Goal: Information Seeking & Learning: Learn about a topic

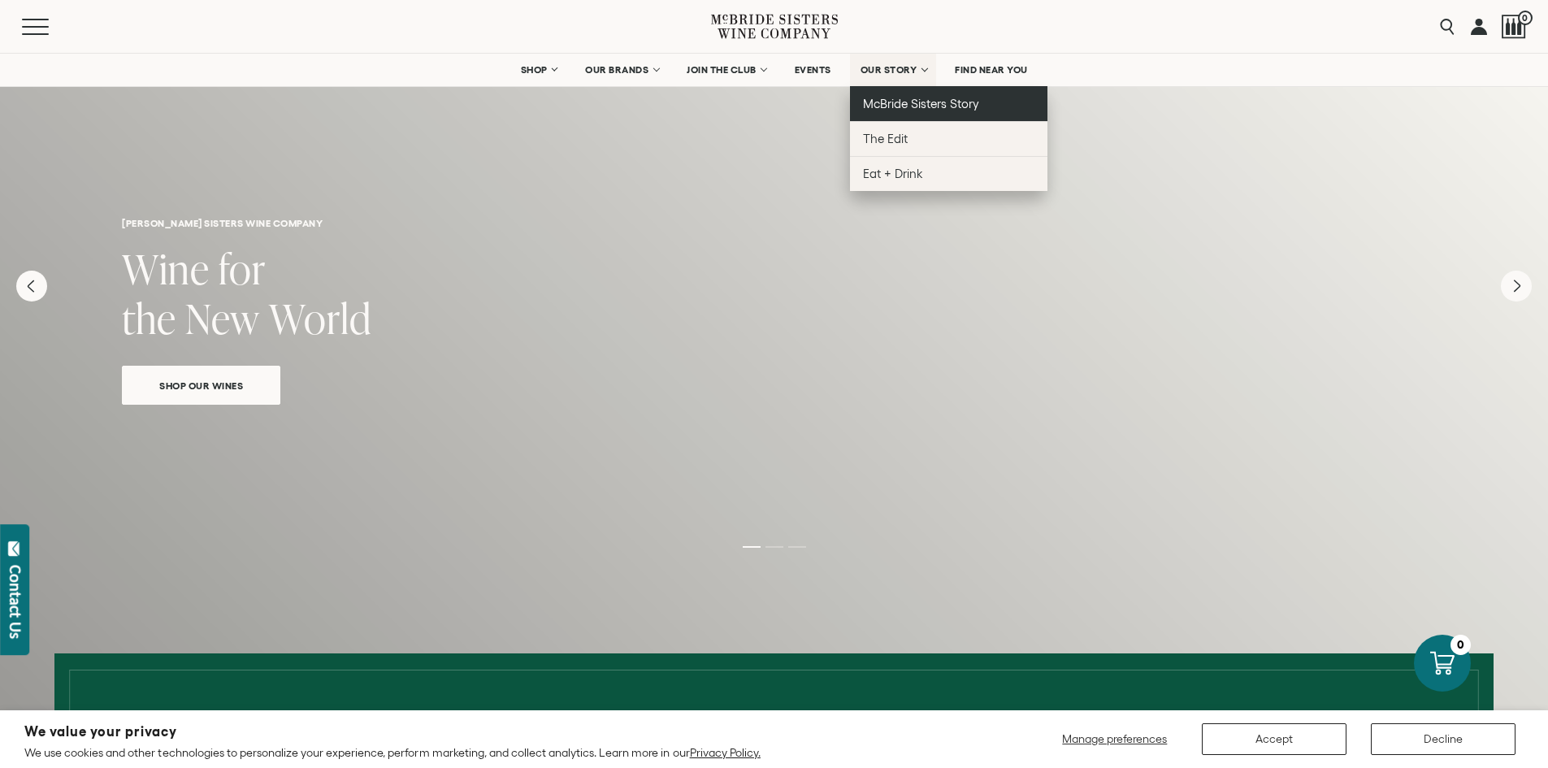
click at [890, 97] on span "McBride Sisters Story" at bounding box center [921, 104] width 116 height 14
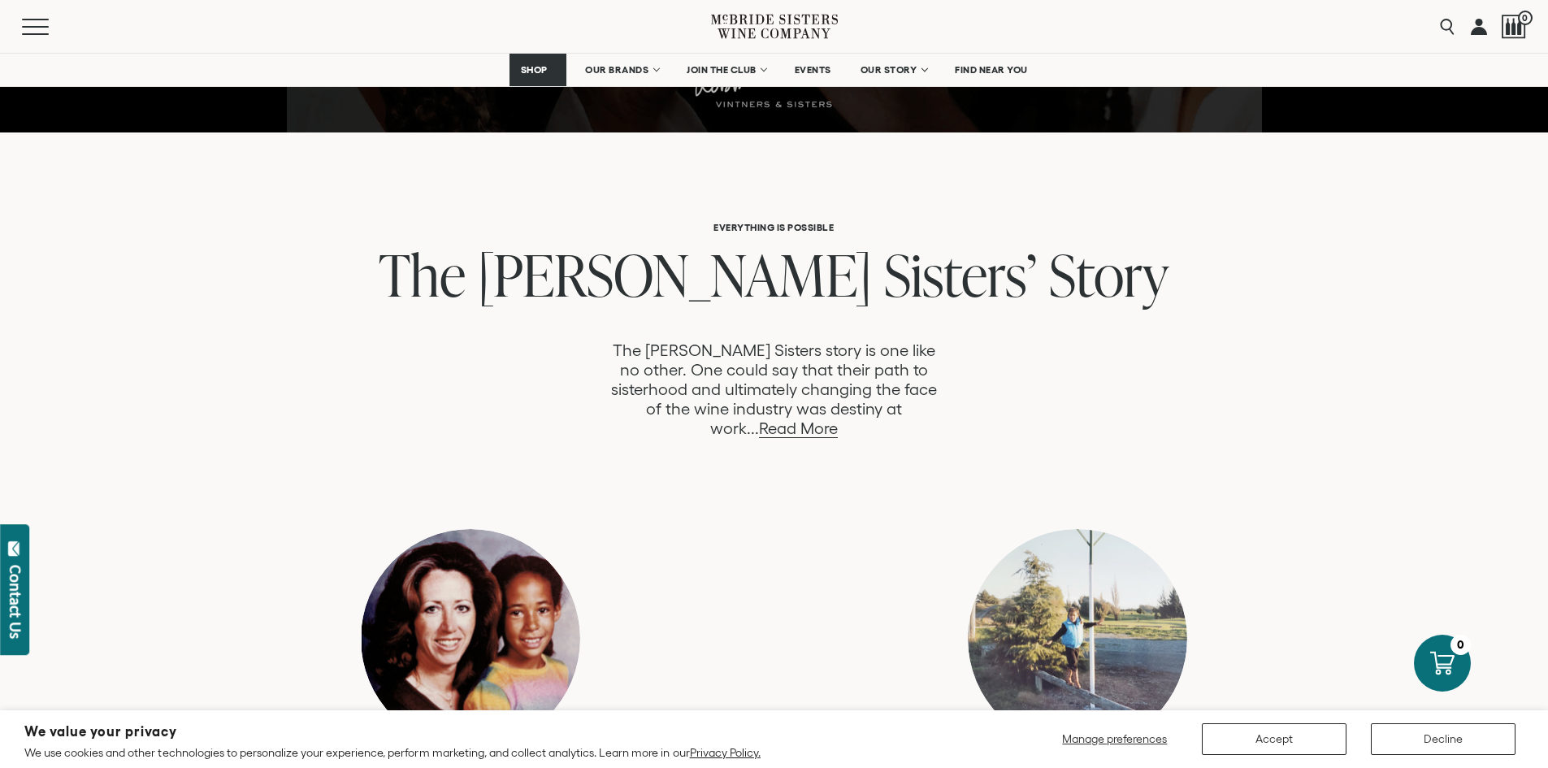
scroll to position [894, 0]
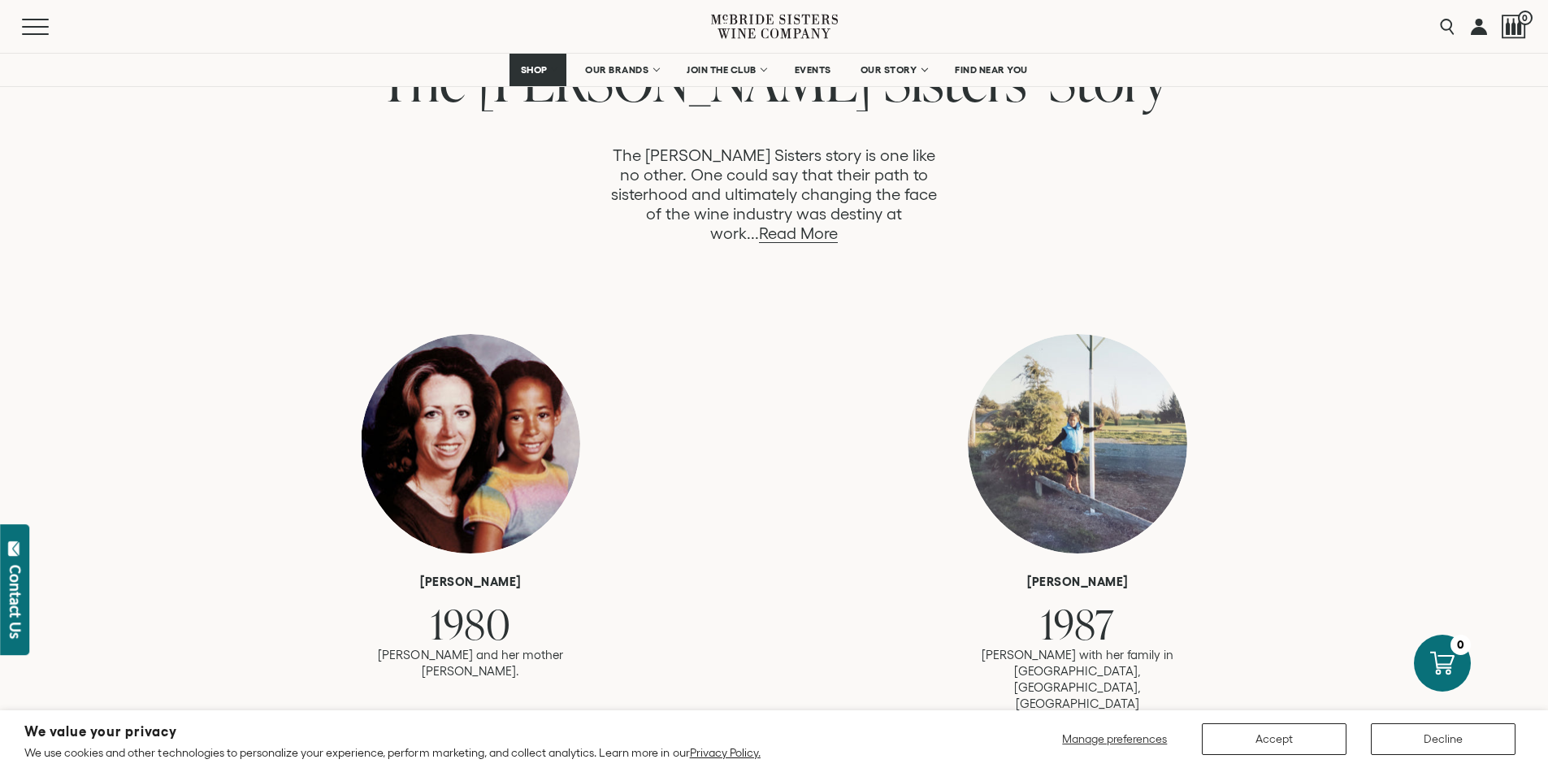
click at [838, 224] on link "Read More" at bounding box center [798, 233] width 79 height 19
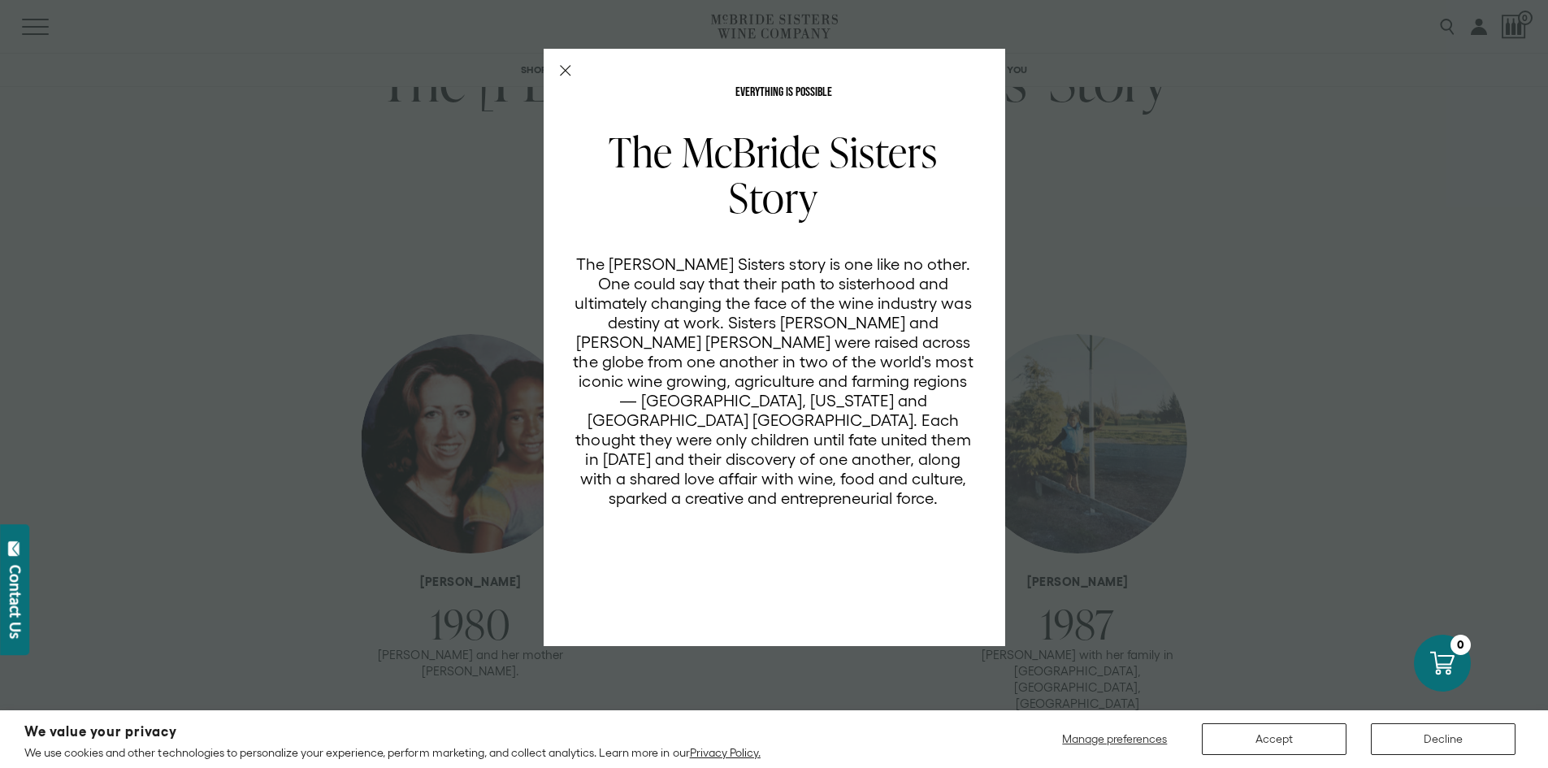
click at [289, 175] on div "EVERYTHING IS POSSIBLE The McBride Sisters Story The McBride Sisters story is o…" at bounding box center [774, 384] width 1548 height 768
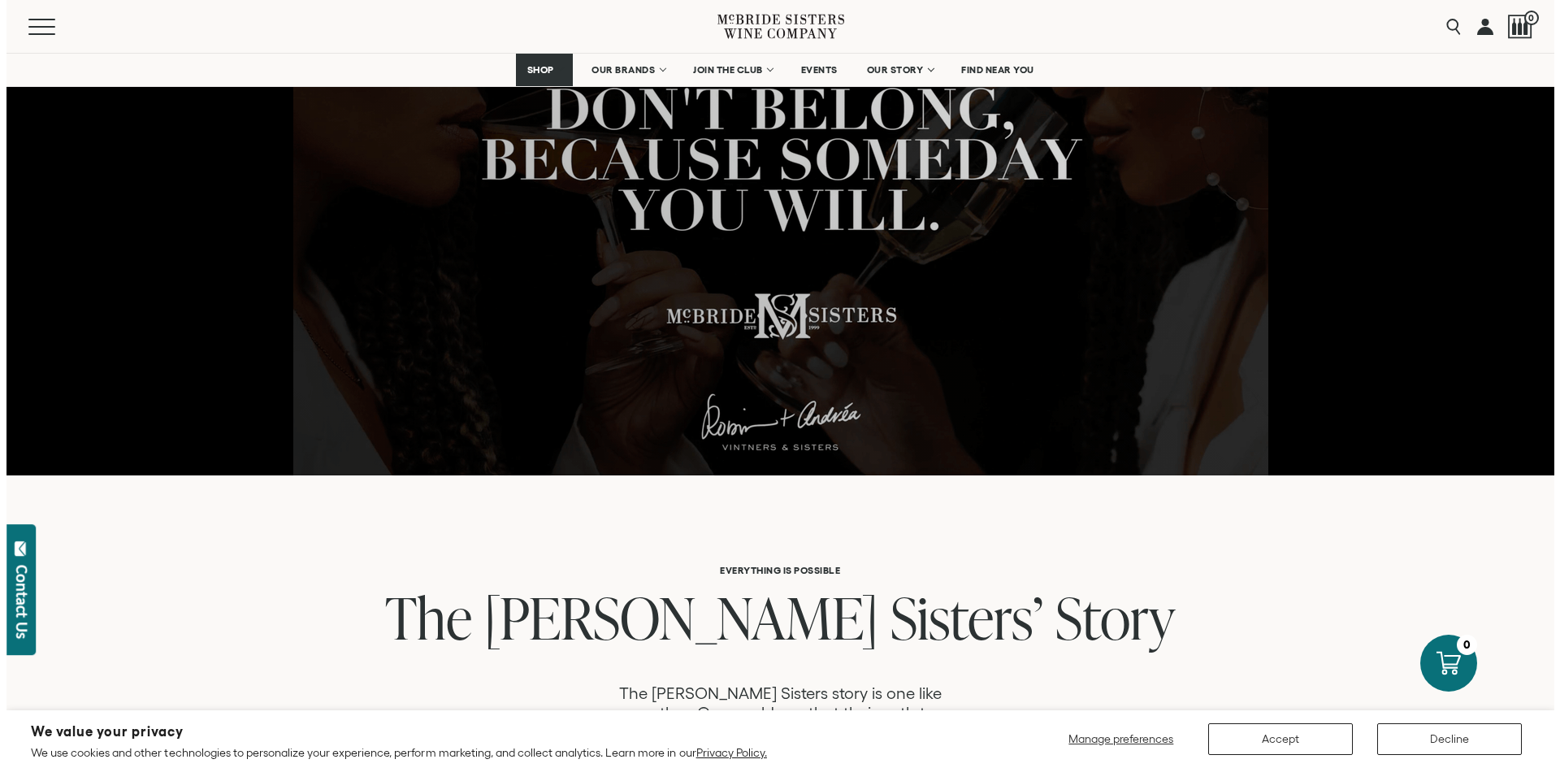
scroll to position [307, 0]
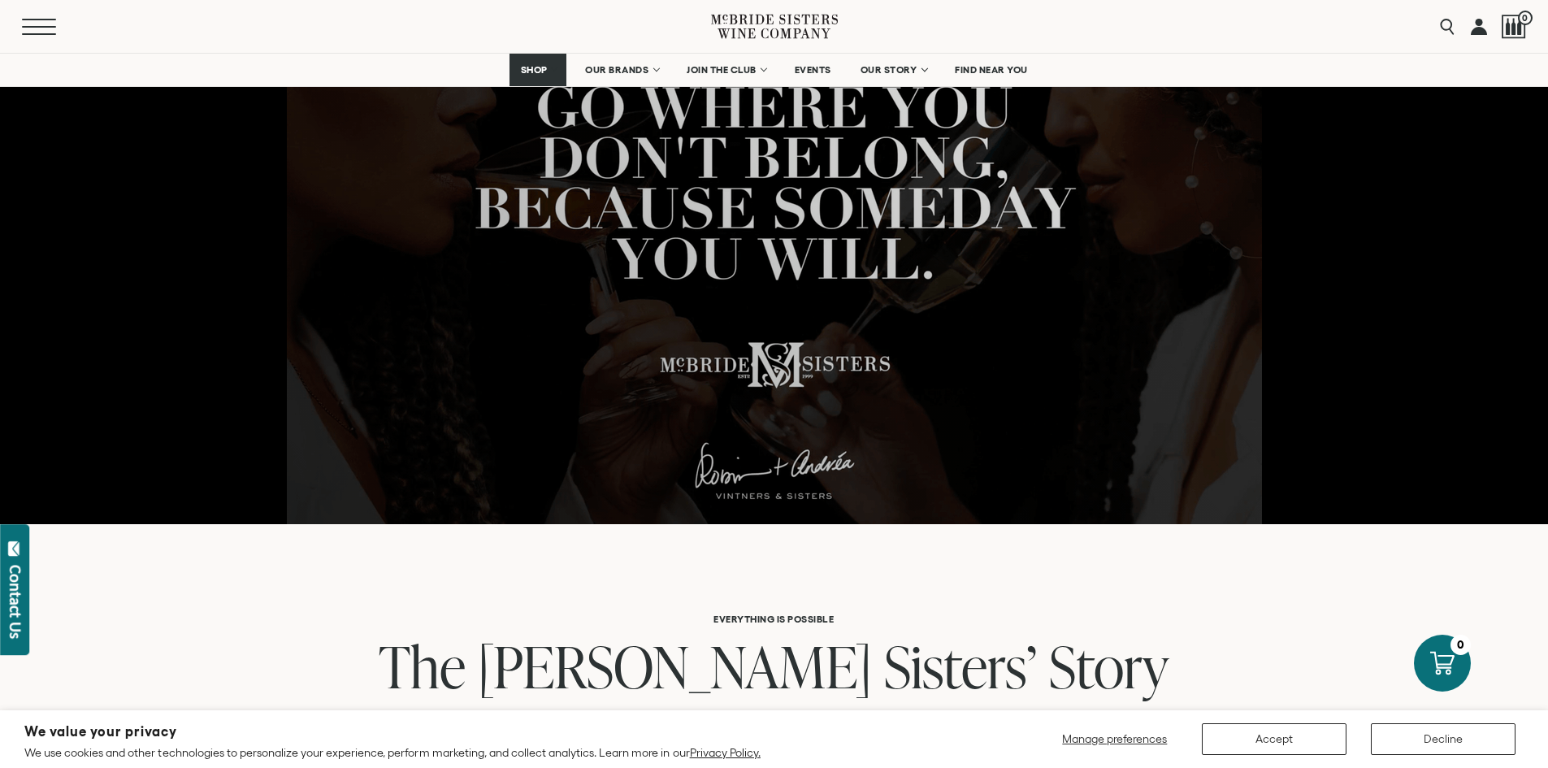
click at [28, 33] on span "Mobile Menu Trigger" at bounding box center [39, 34] width 34 height 2
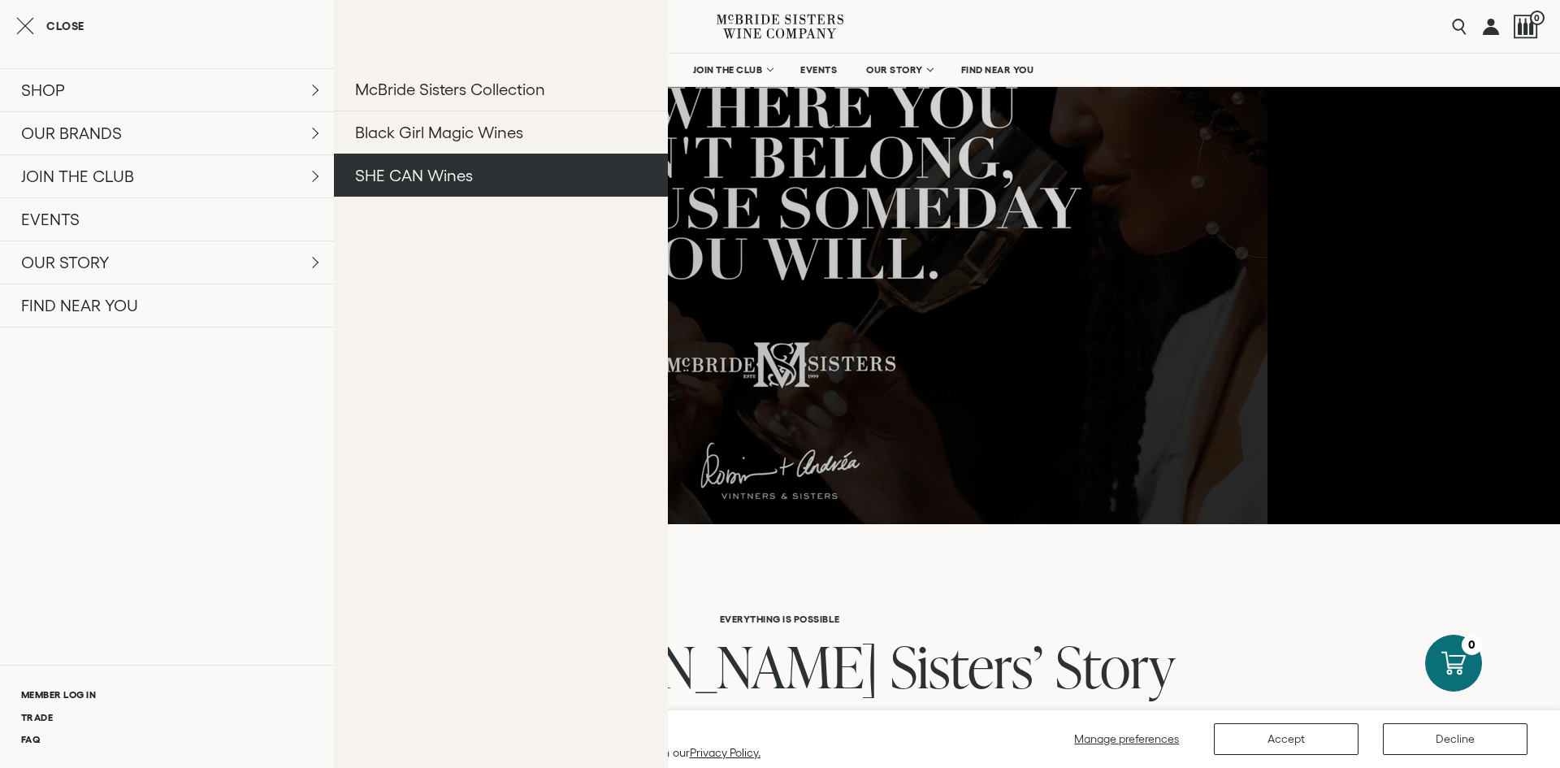
click at [396, 173] on link "SHE CAN Wines" at bounding box center [501, 175] width 334 height 43
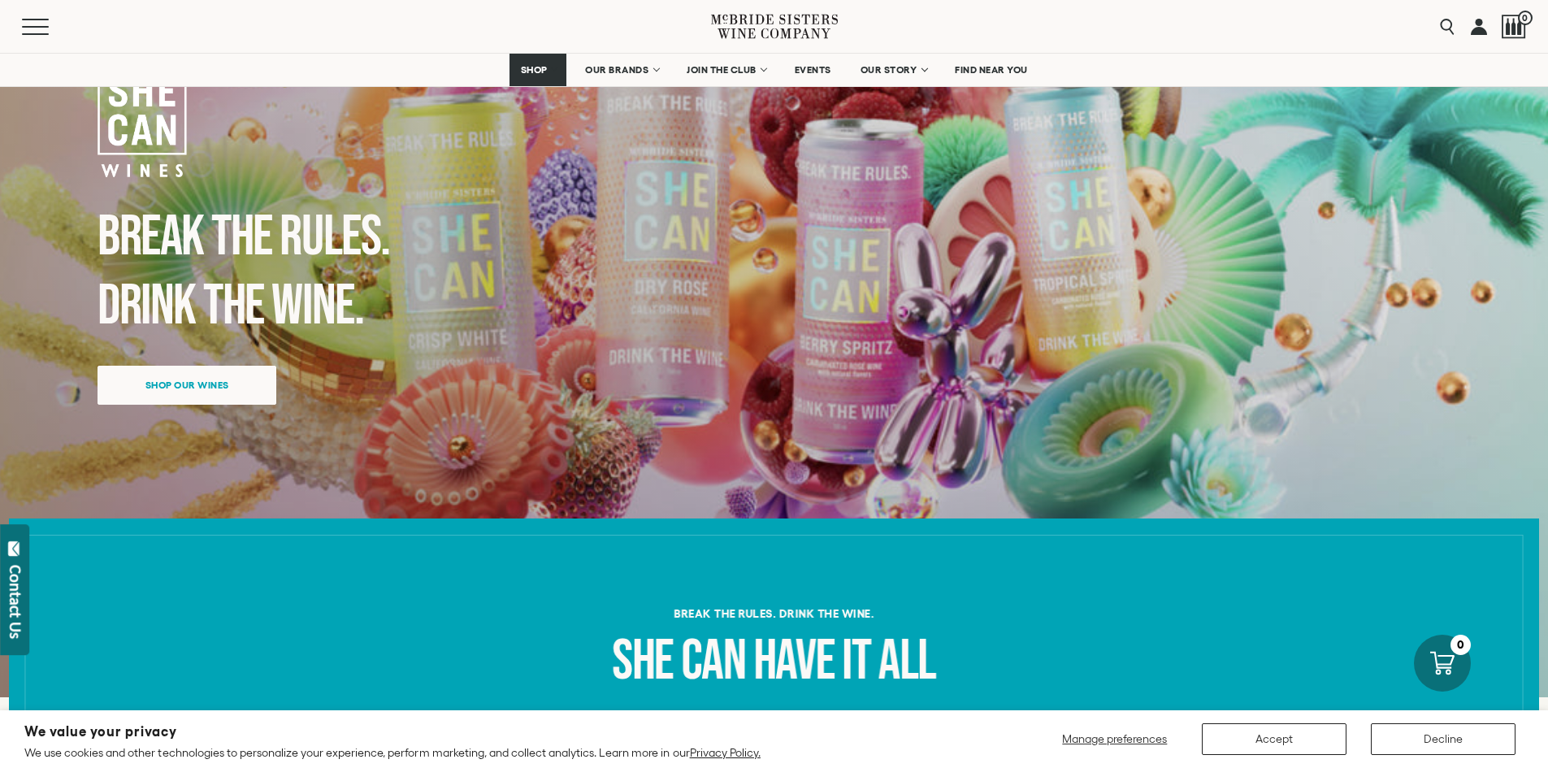
scroll to position [81, 0]
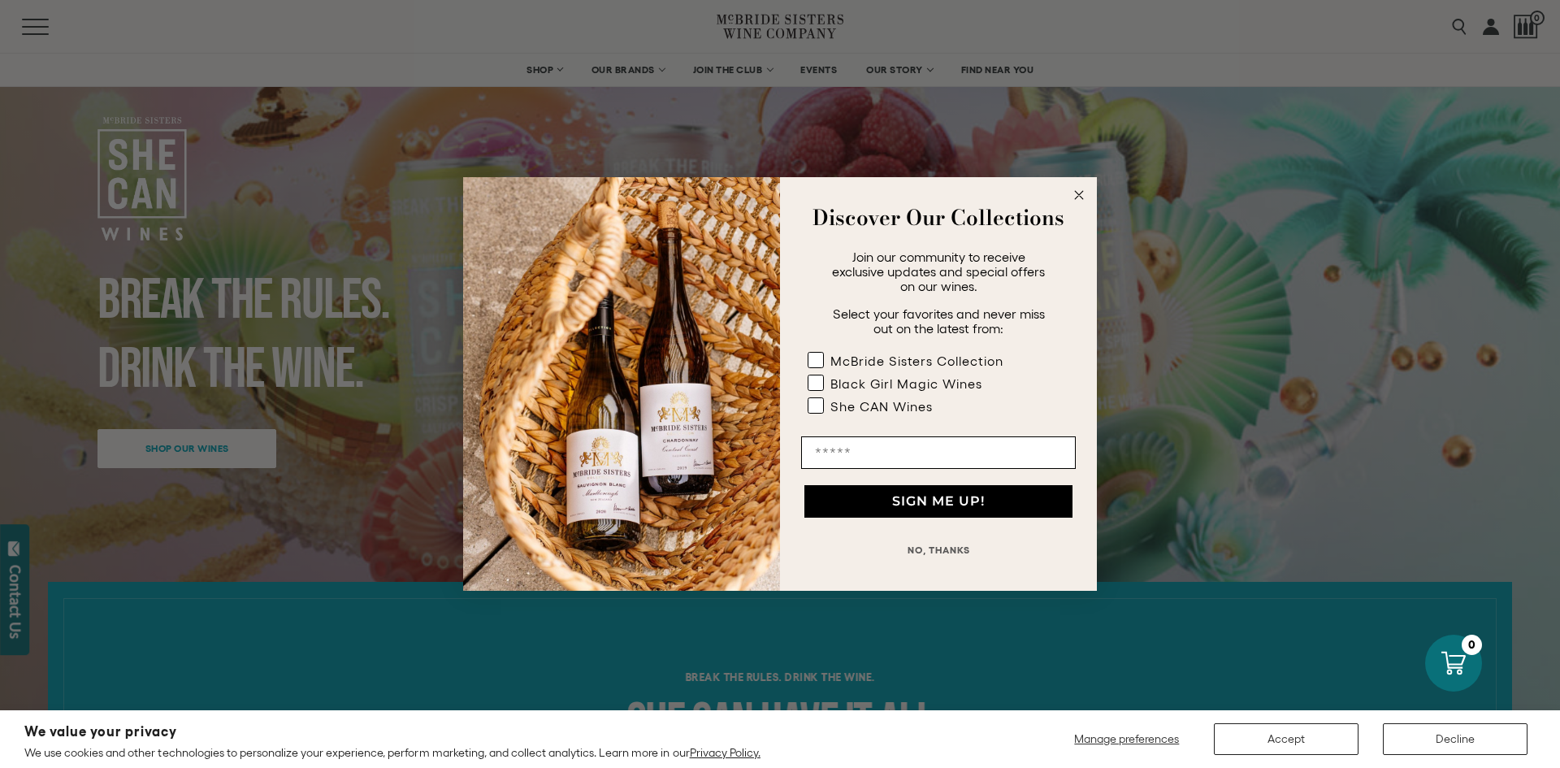
click at [1081, 194] on circle "Close dialog" at bounding box center [1079, 195] width 19 height 19
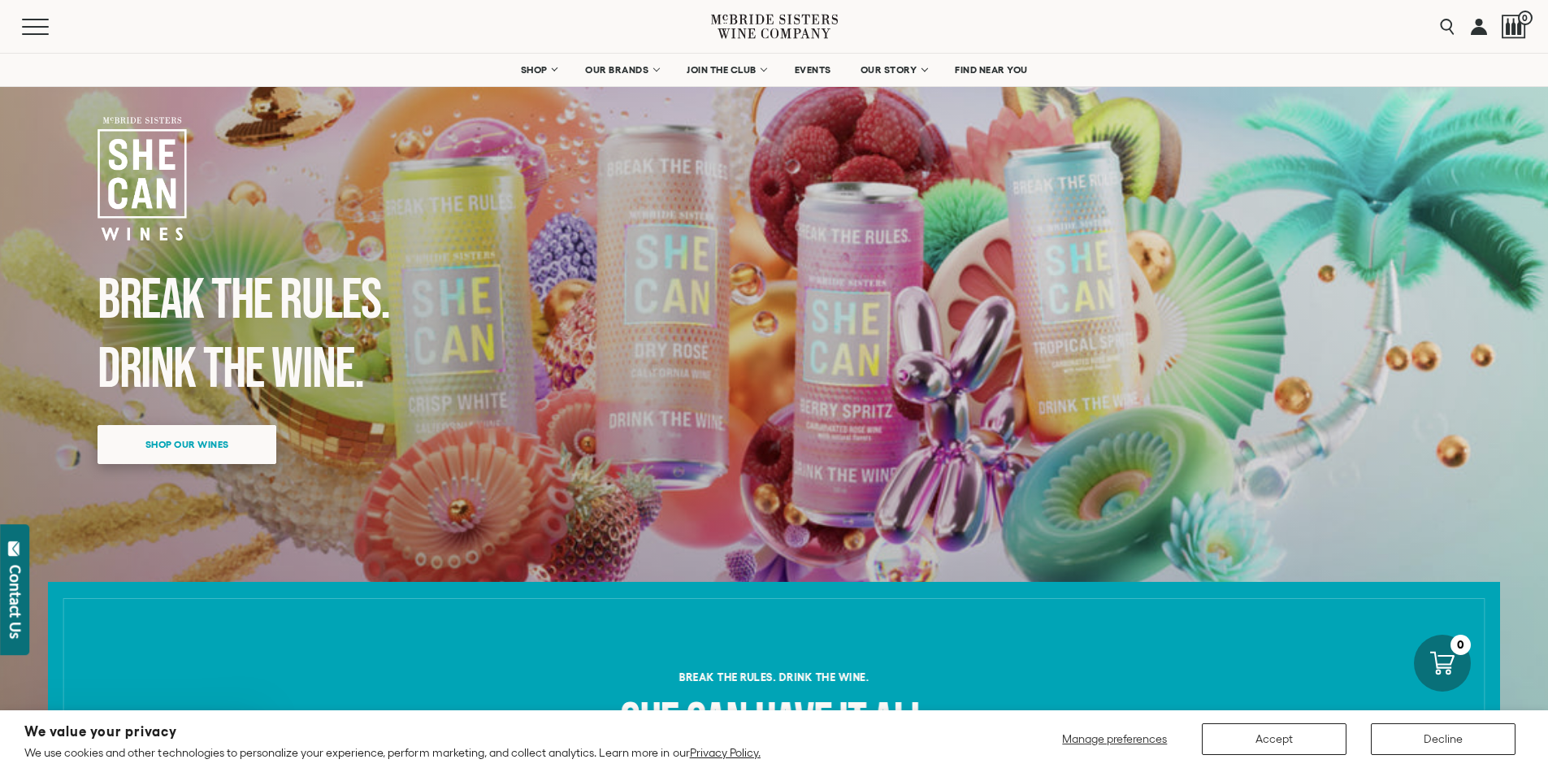
click at [207, 450] on span "Shop our wines" at bounding box center [187, 444] width 141 height 32
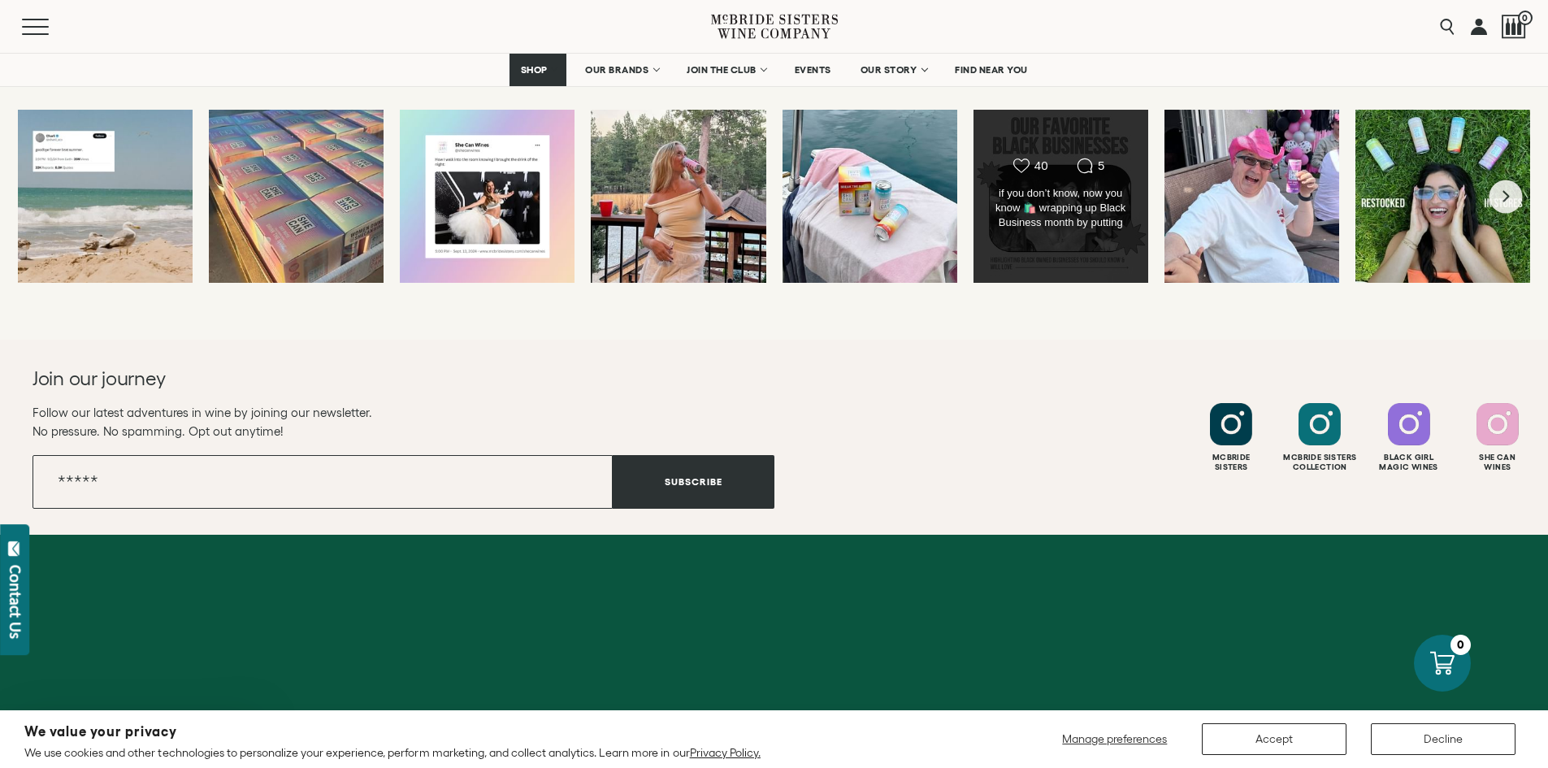
scroll to position [3213, 0]
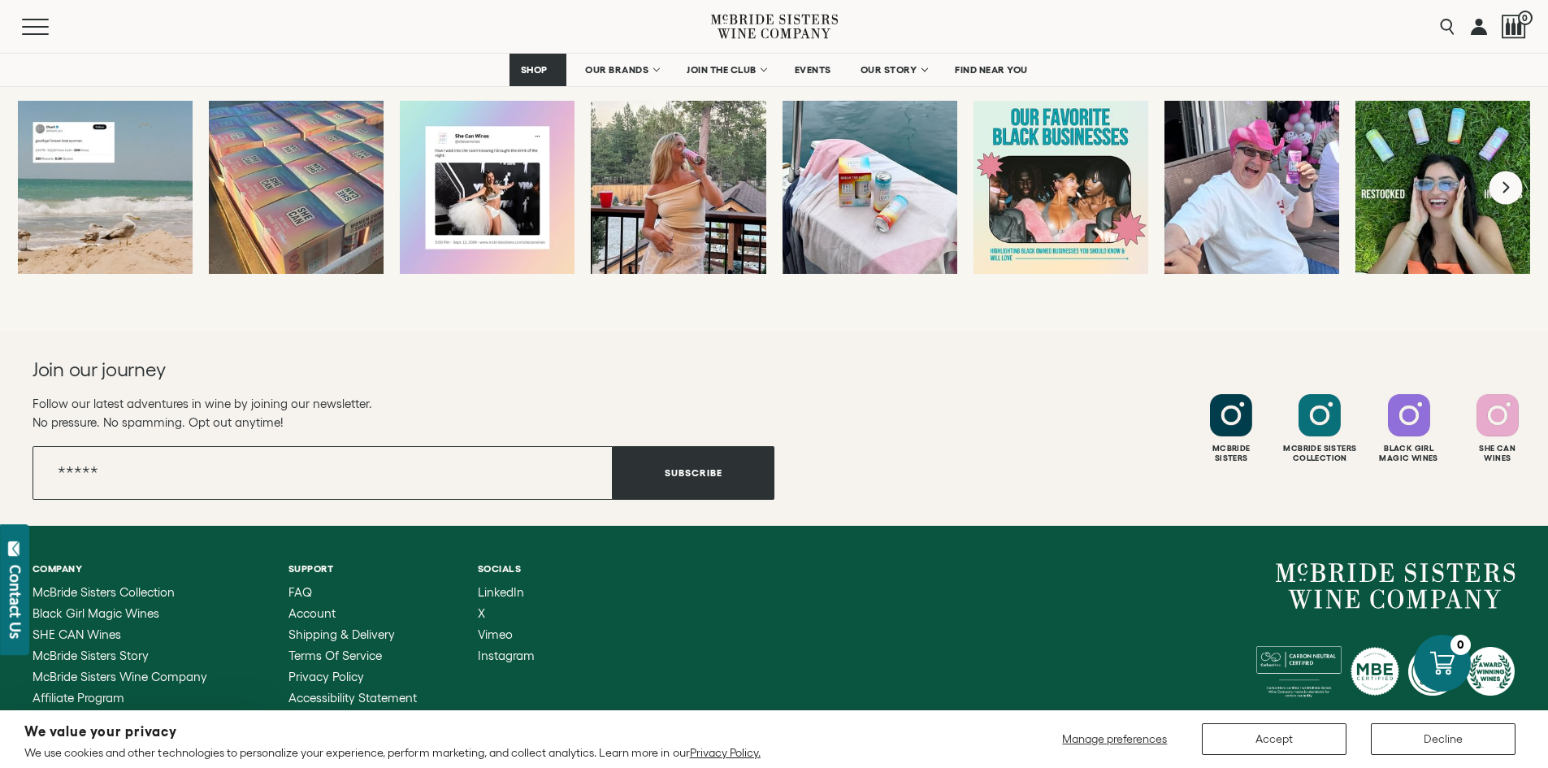
click at [1501, 189] on icon "Next slide" at bounding box center [1506, 187] width 10 height 13
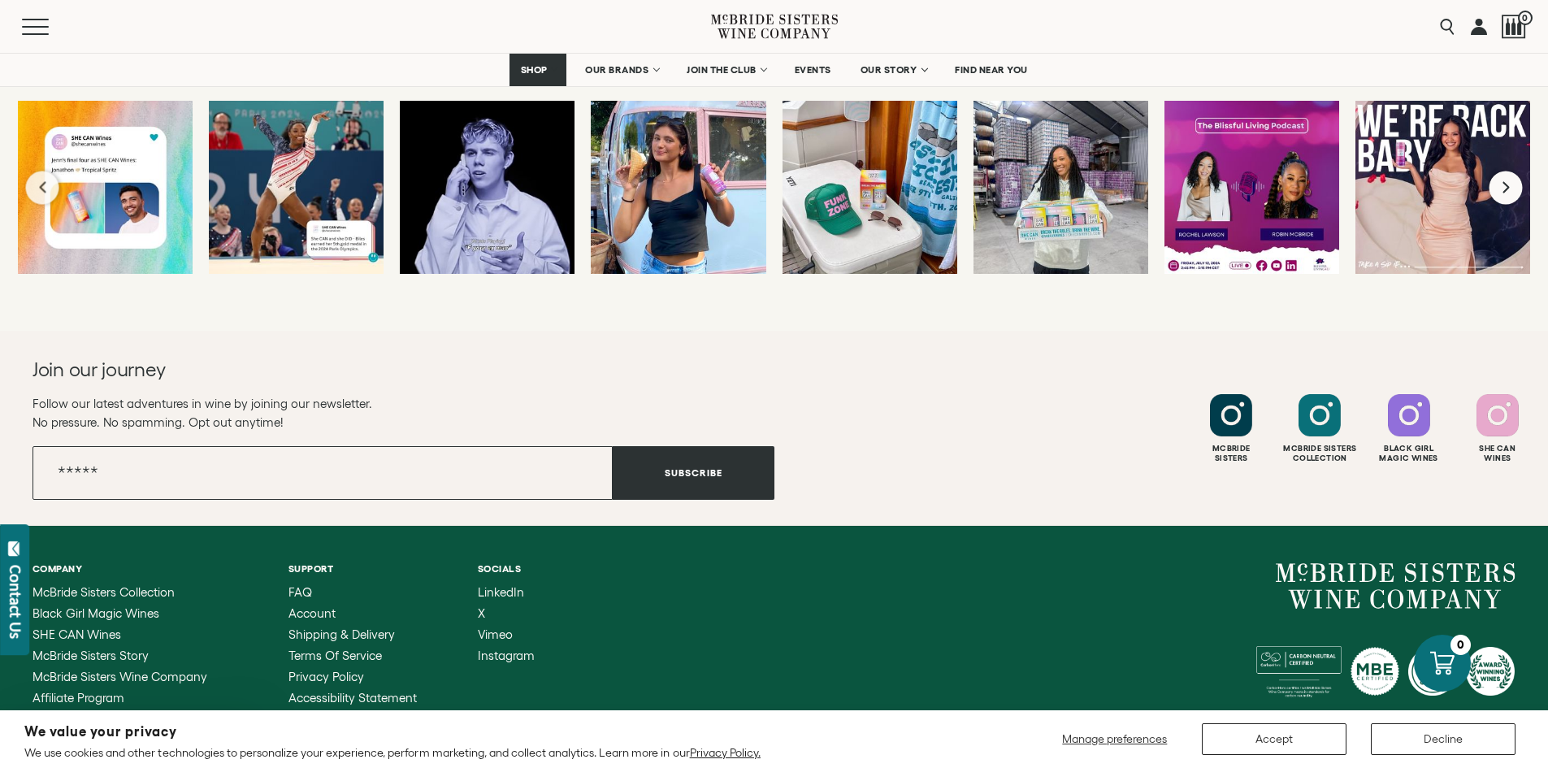
click at [1510, 186] on icon "Next slide" at bounding box center [1506, 187] width 10 height 13
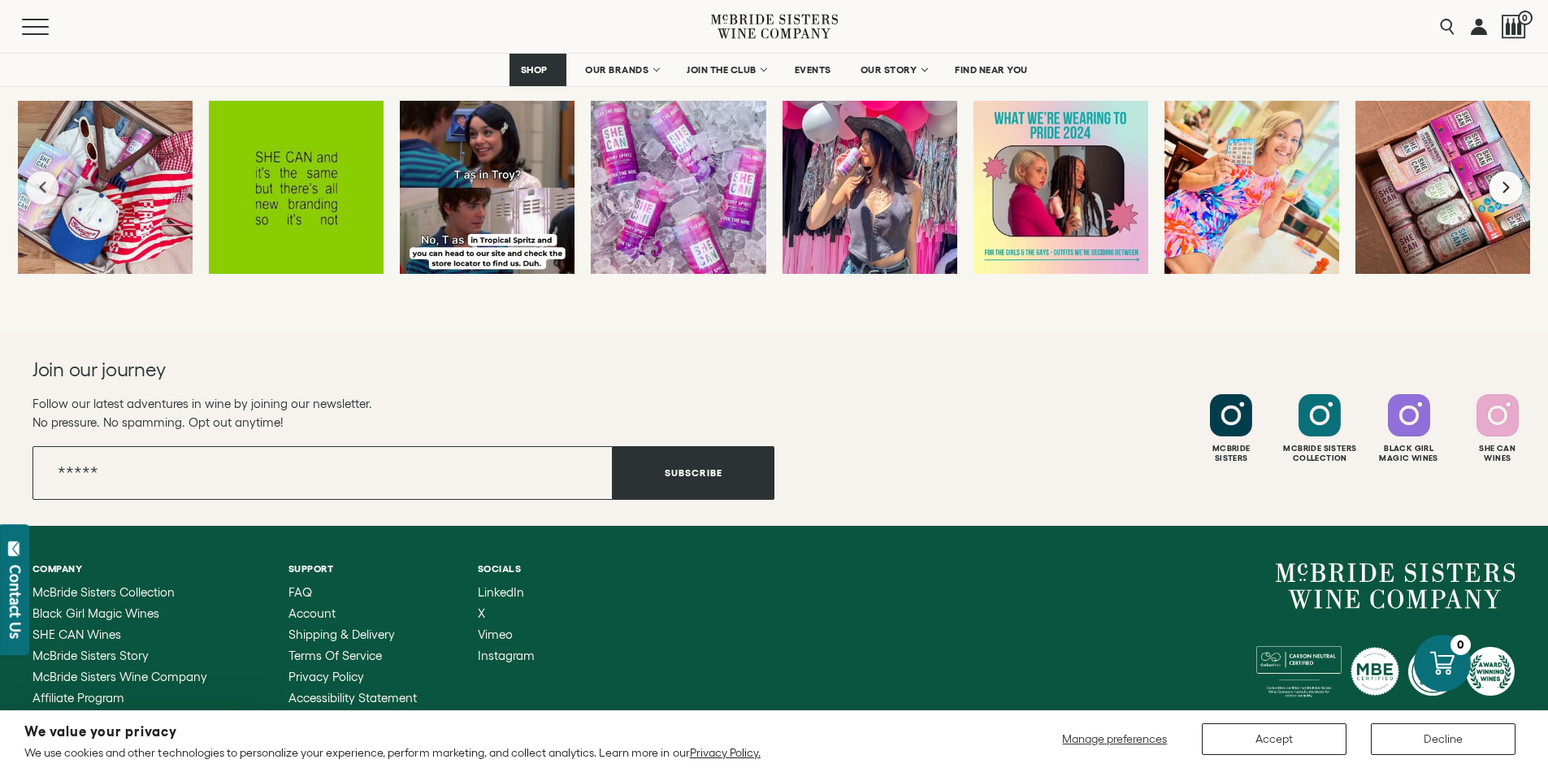
click at [1505, 189] on icon "Next slide" at bounding box center [1506, 187] width 10 height 13
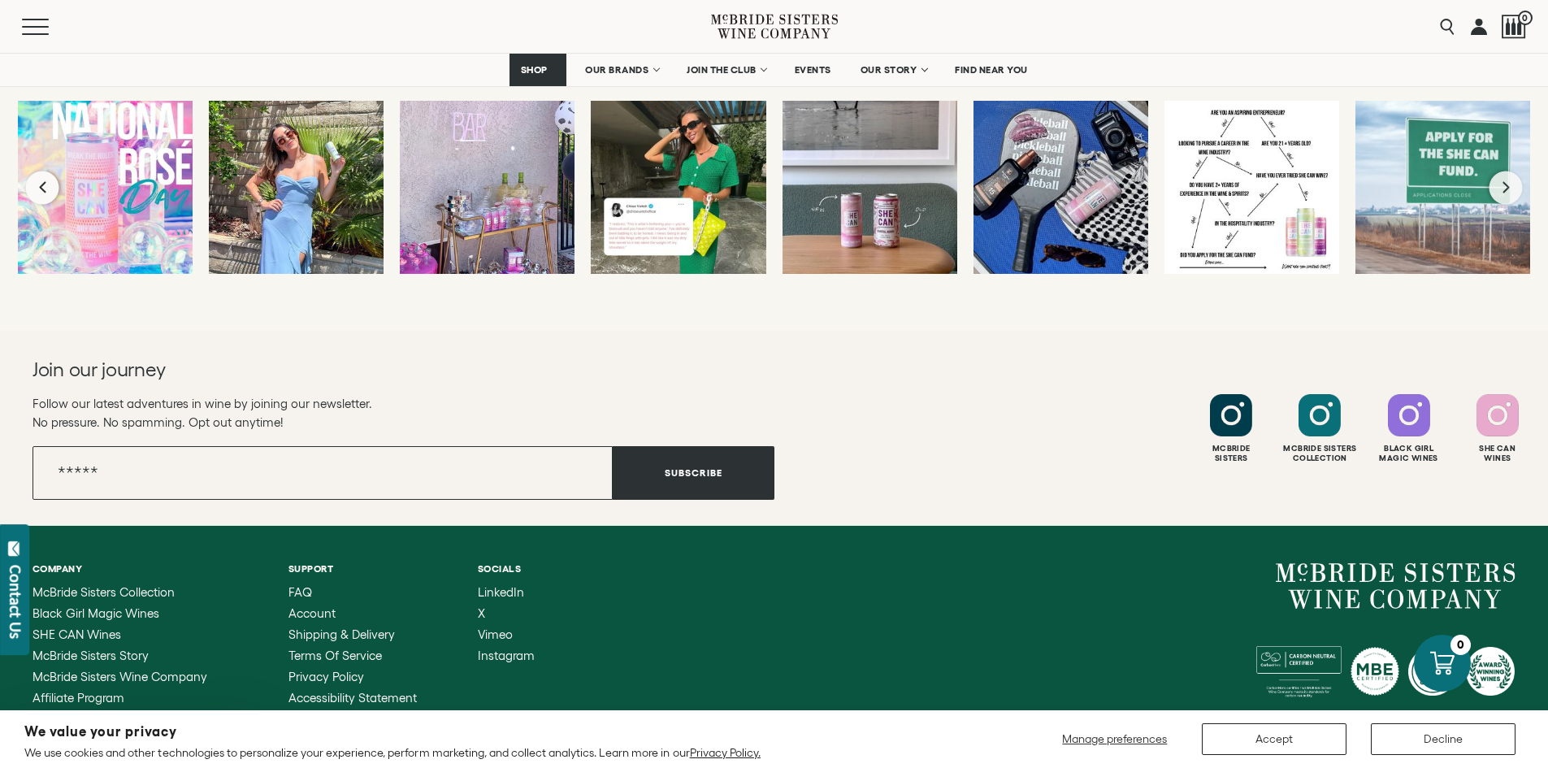
click at [47, 184] on button "Previous slide" at bounding box center [42, 187] width 33 height 33
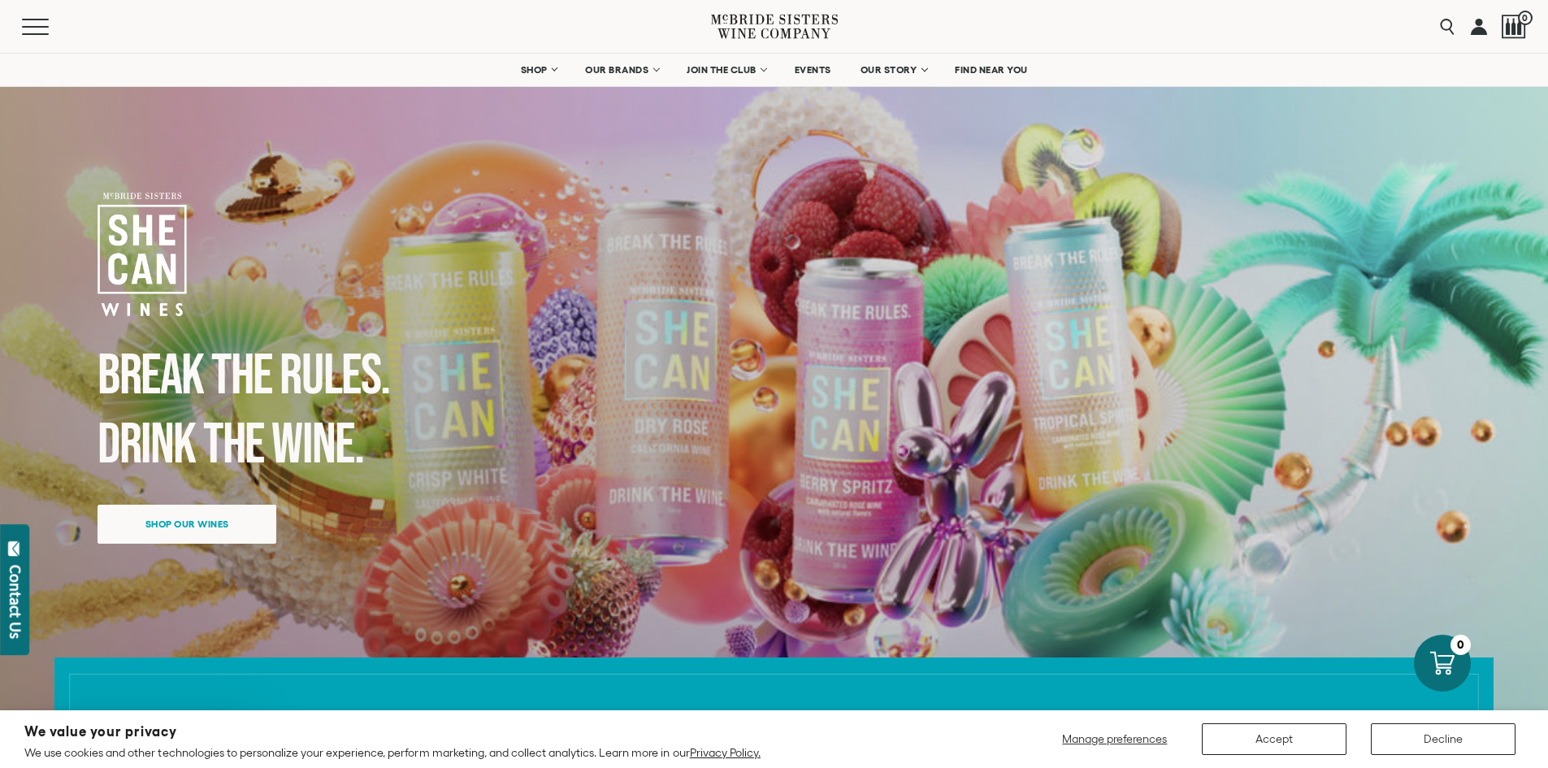
scroll to position [0, 0]
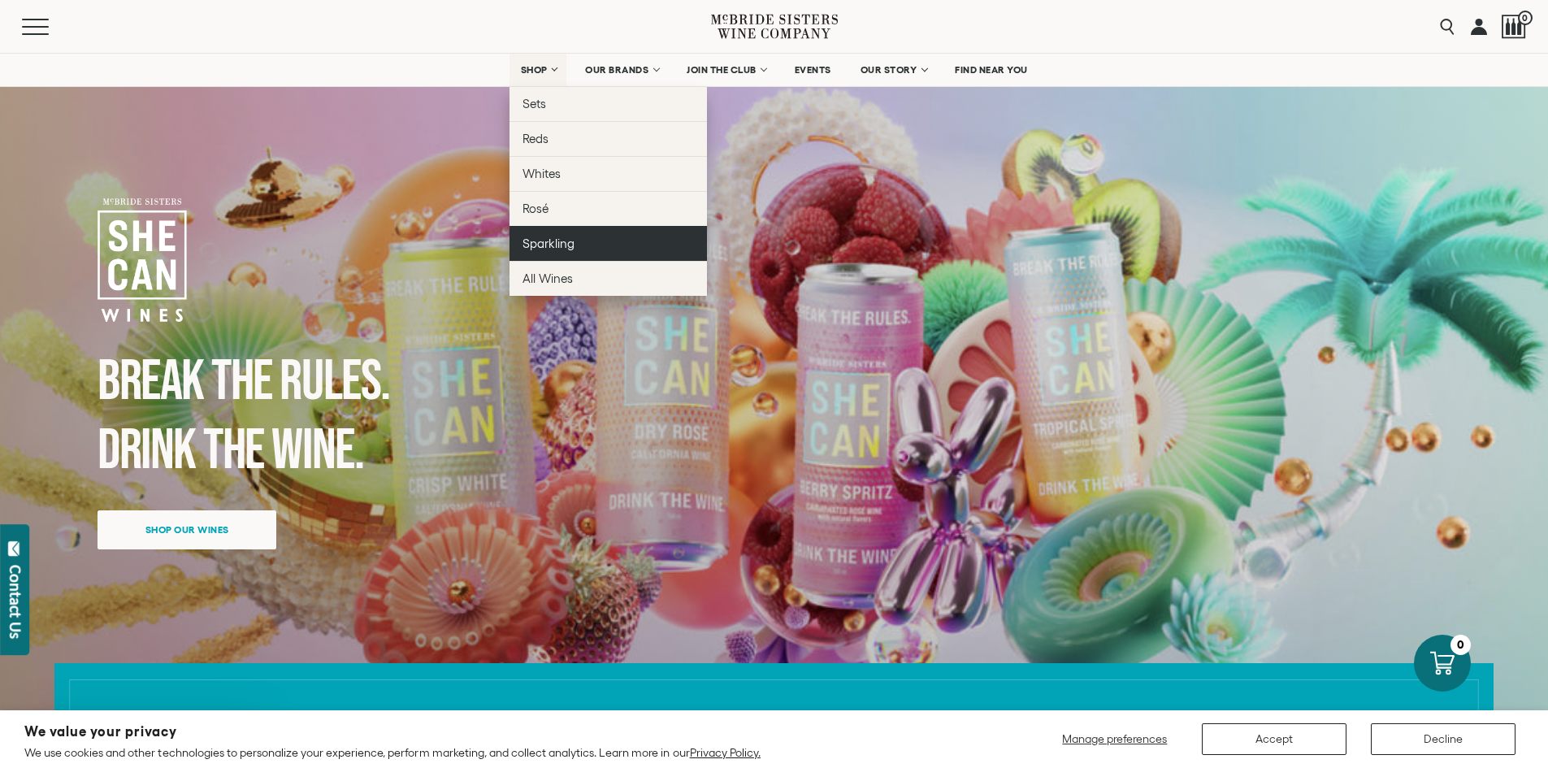
click at [561, 245] on span "Sparkling" at bounding box center [548, 243] width 52 height 14
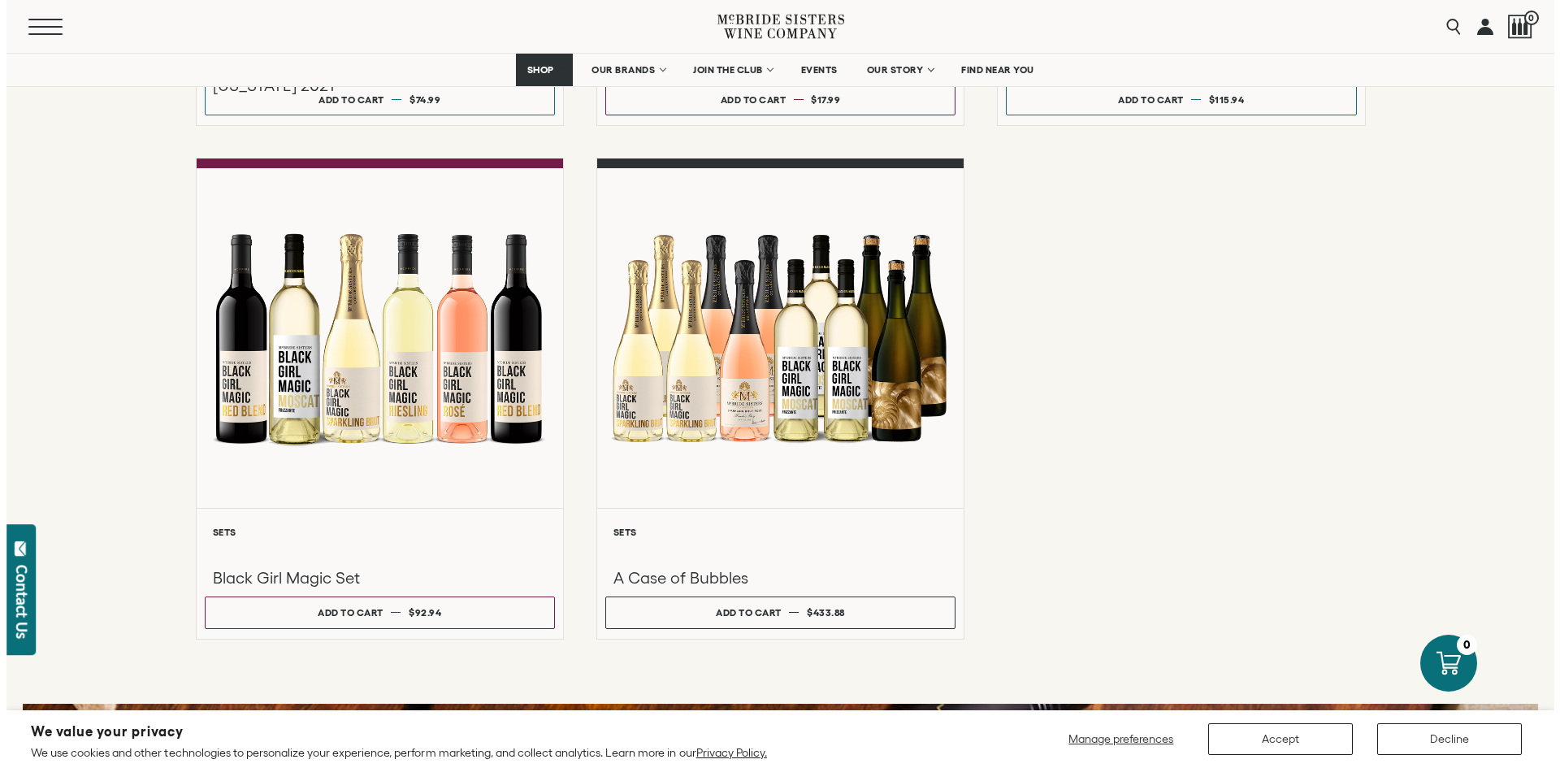
scroll to position [1157, 0]
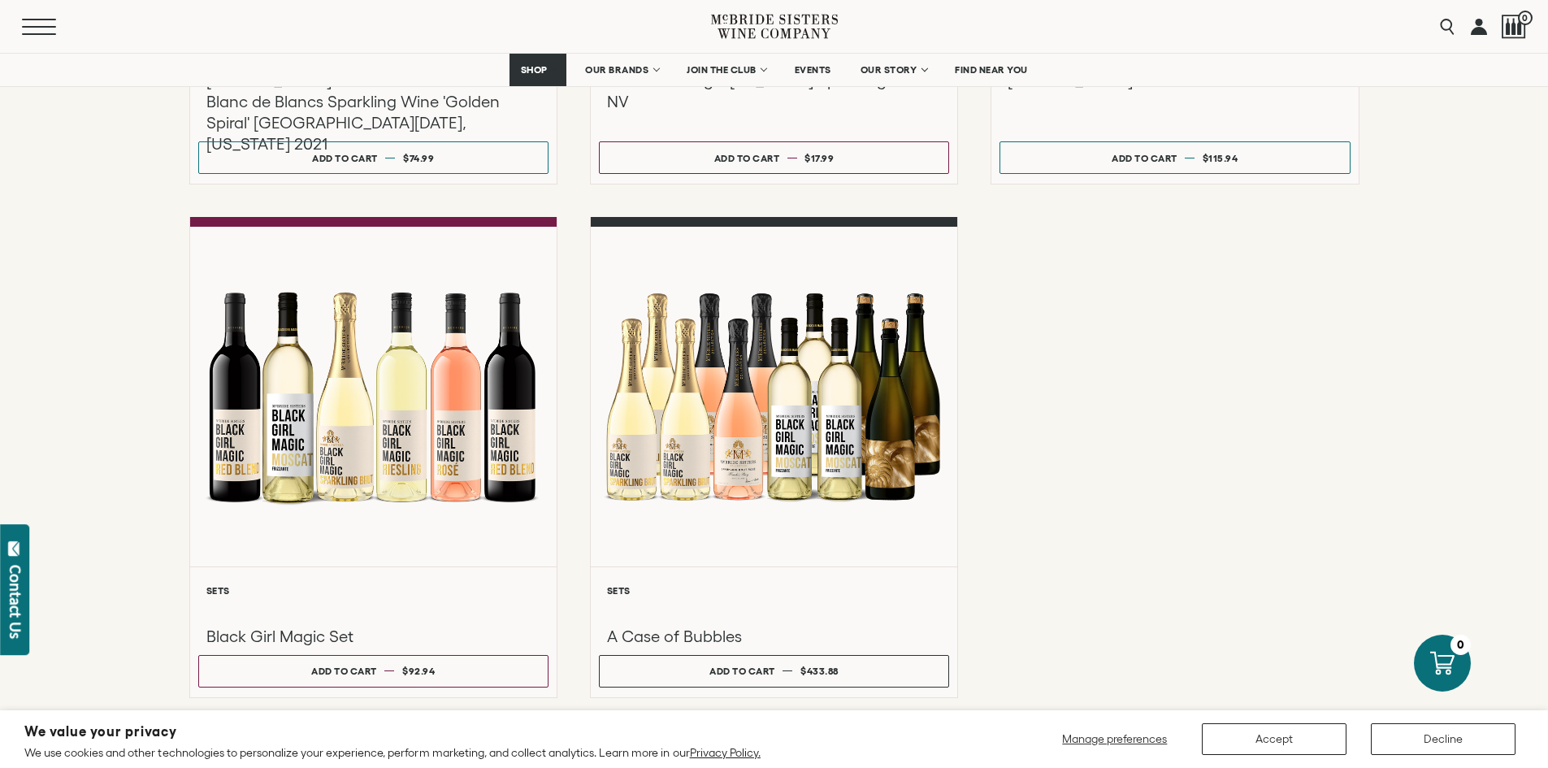
click at [27, 32] on button "Menu" at bounding box center [51, 27] width 58 height 16
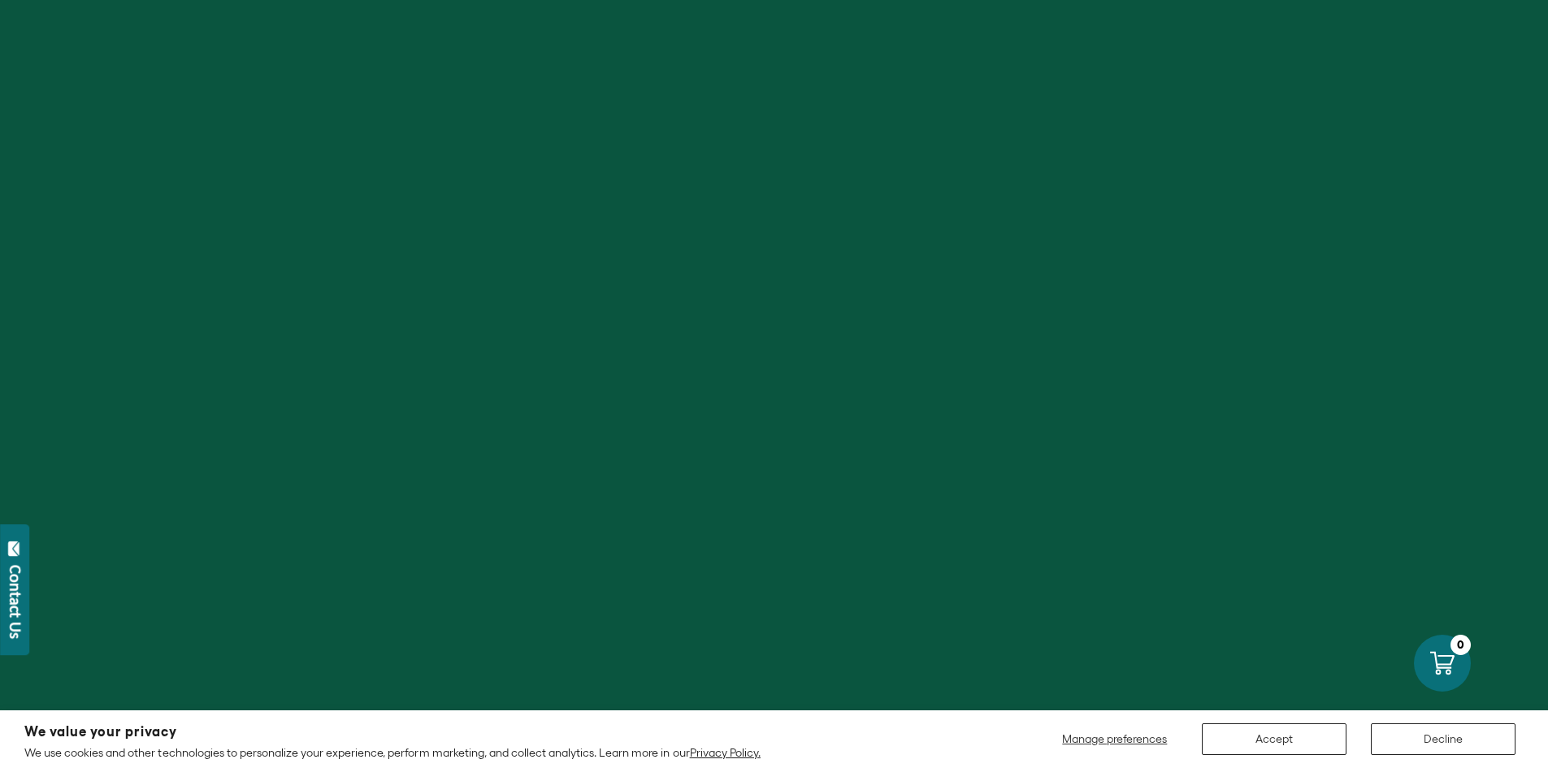
scroll to position [307, 0]
click at [1289, 727] on button "Accept" at bounding box center [1274, 739] width 145 height 32
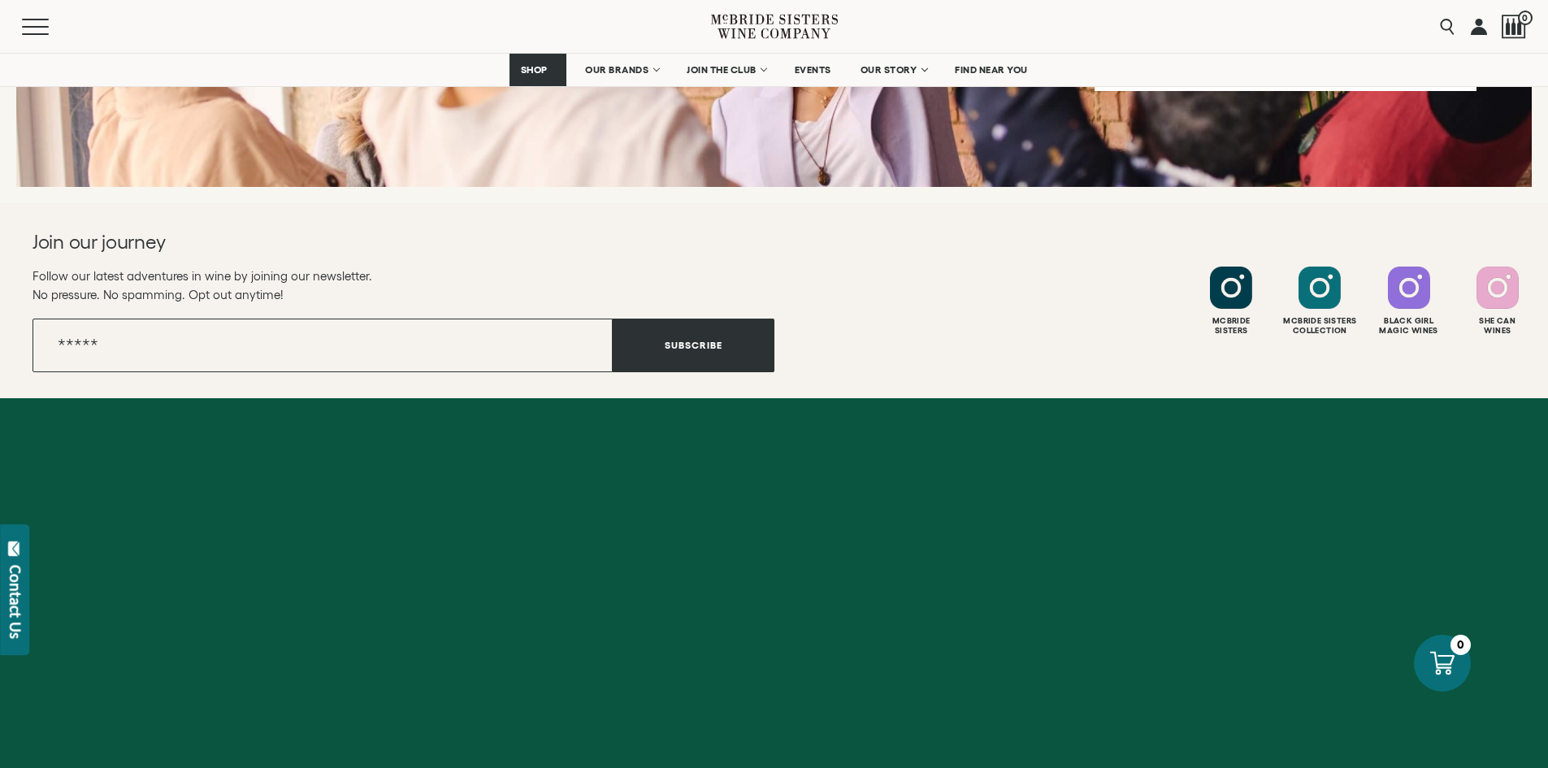
scroll to position [6524, 0]
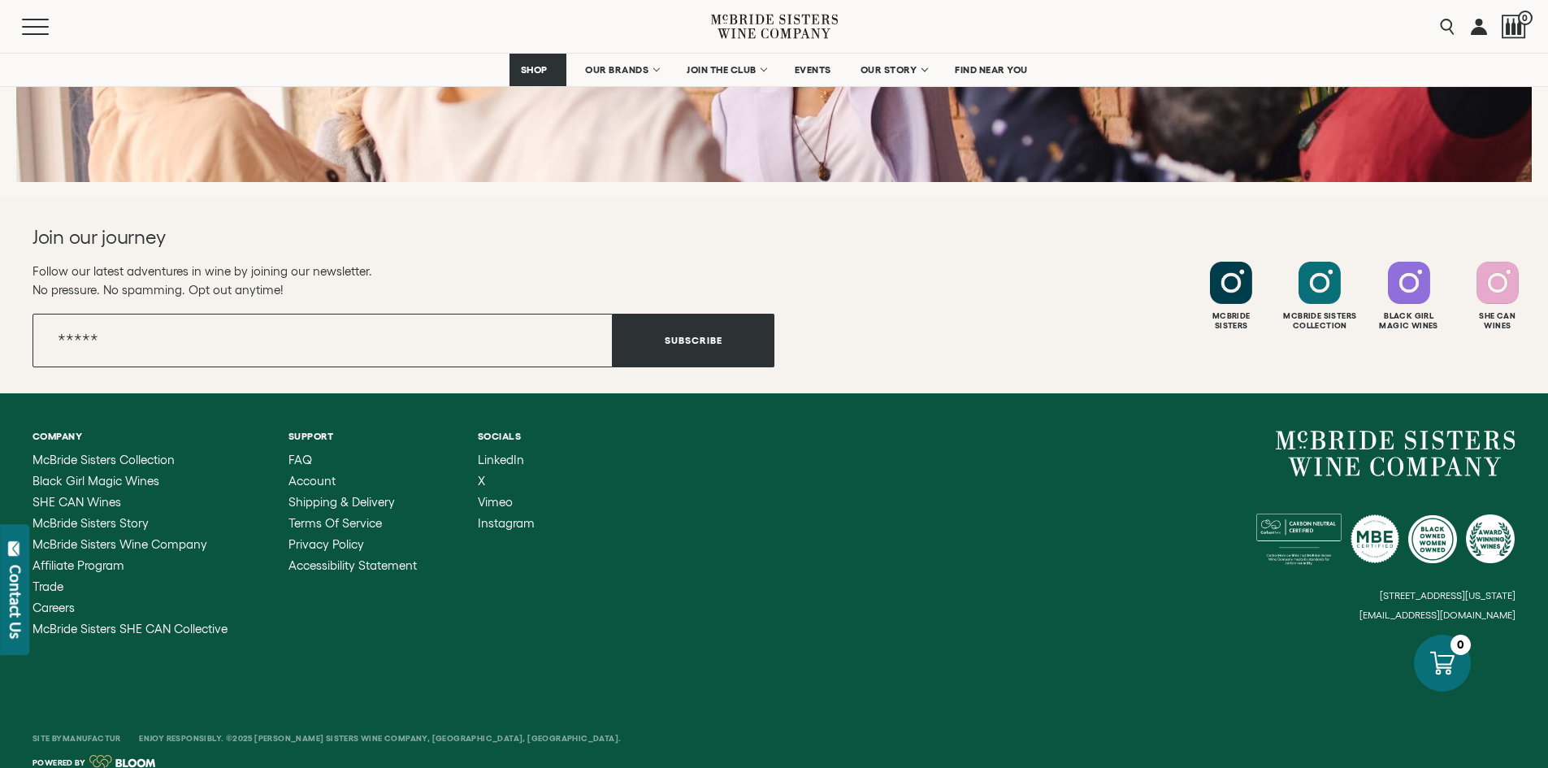
drag, startPoint x: 1519, startPoint y: 591, endPoint x: 1374, endPoint y: 590, distance: 145.4
click at [1374, 590] on div "Company [PERSON_NAME] Sisters Collection Black Girl Magic Wines SHE CAN Wines […" at bounding box center [774, 532] width 1548 height 279
